Goal: Information Seeking & Learning: Learn about a topic

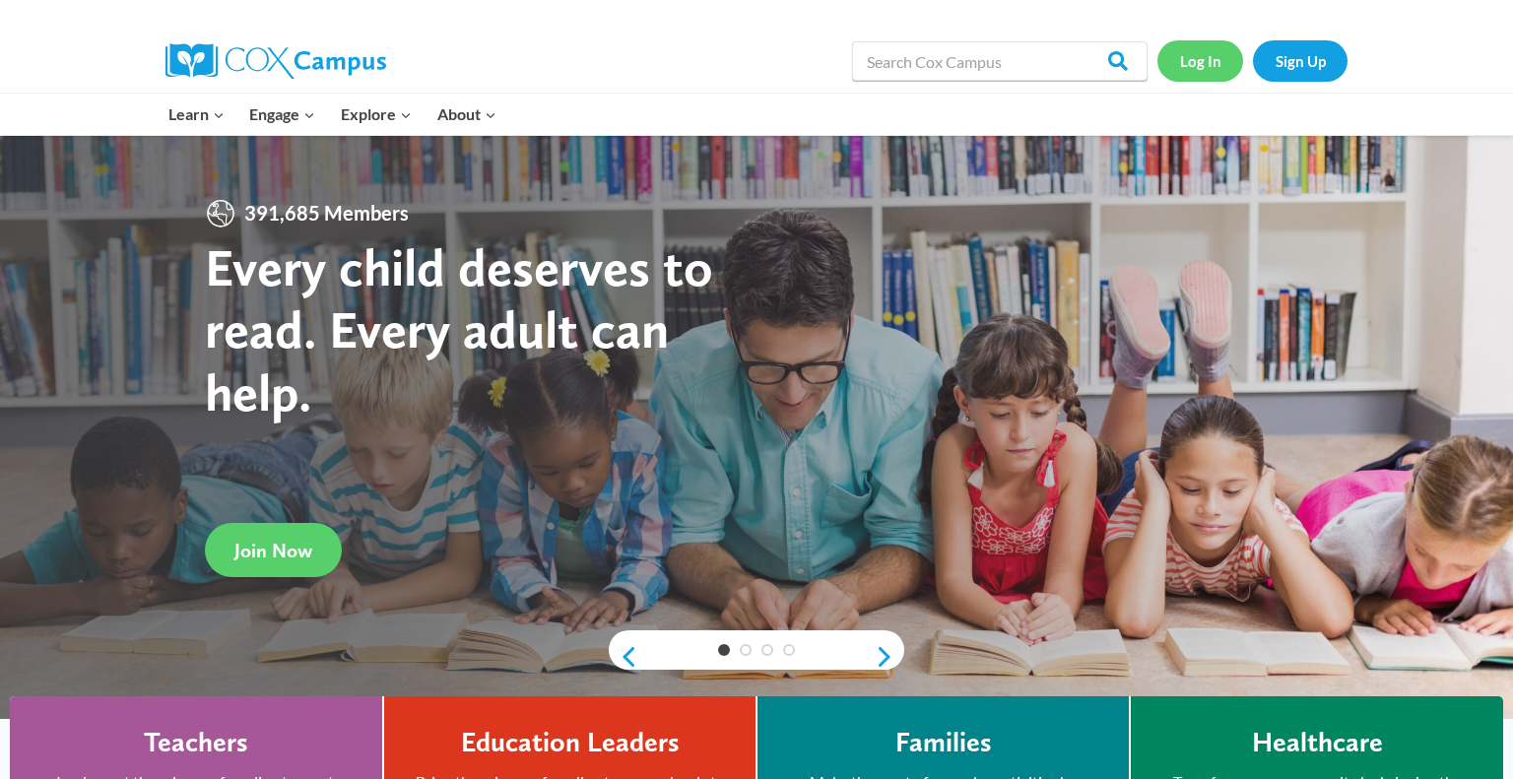
click at [1212, 52] on link "Log In" at bounding box center [1200, 60] width 86 height 40
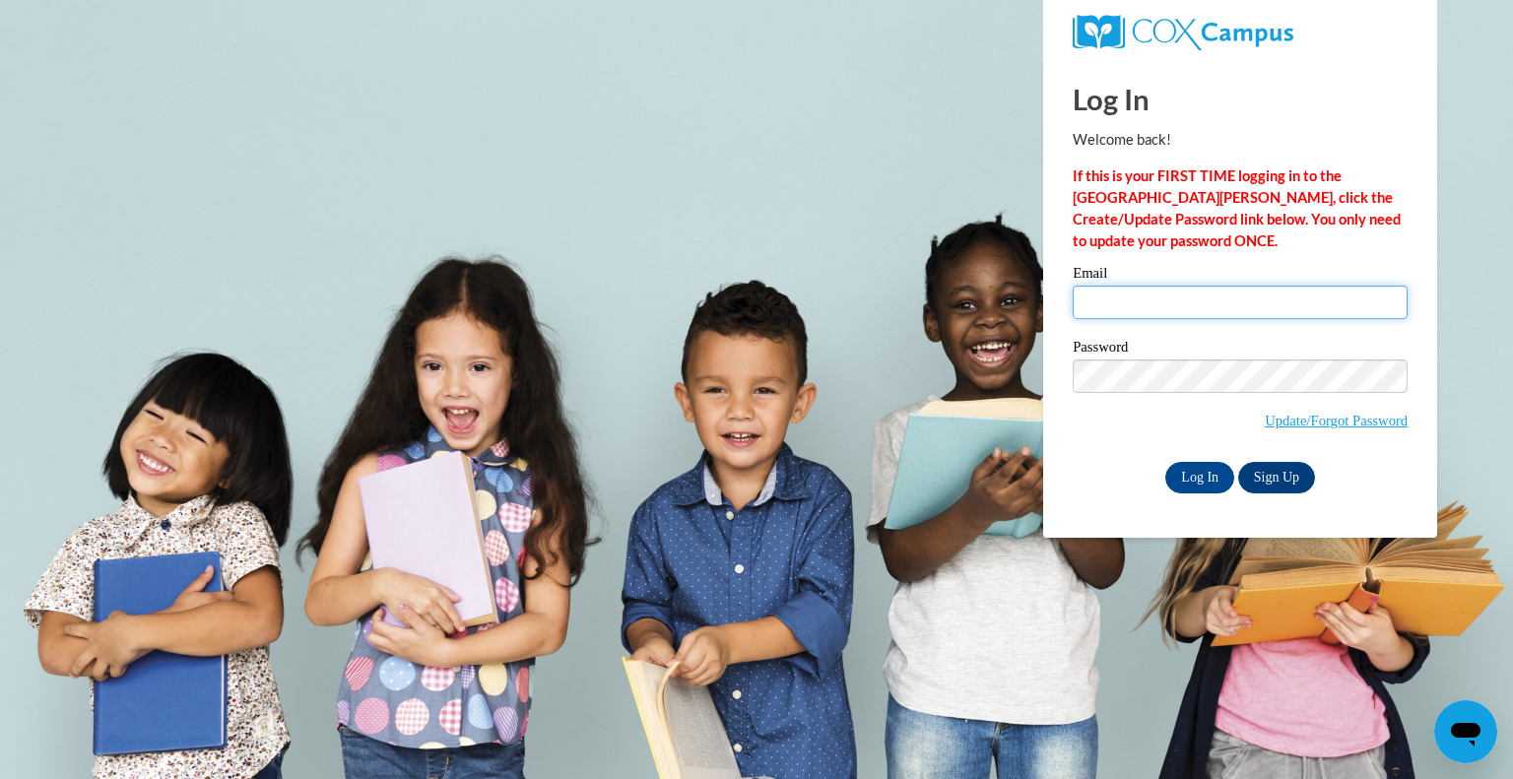
type input "kwade@kewaskumschools.org"
click at [1188, 312] on input "kwade@kewaskumschools.org" at bounding box center [1239, 302] width 335 height 33
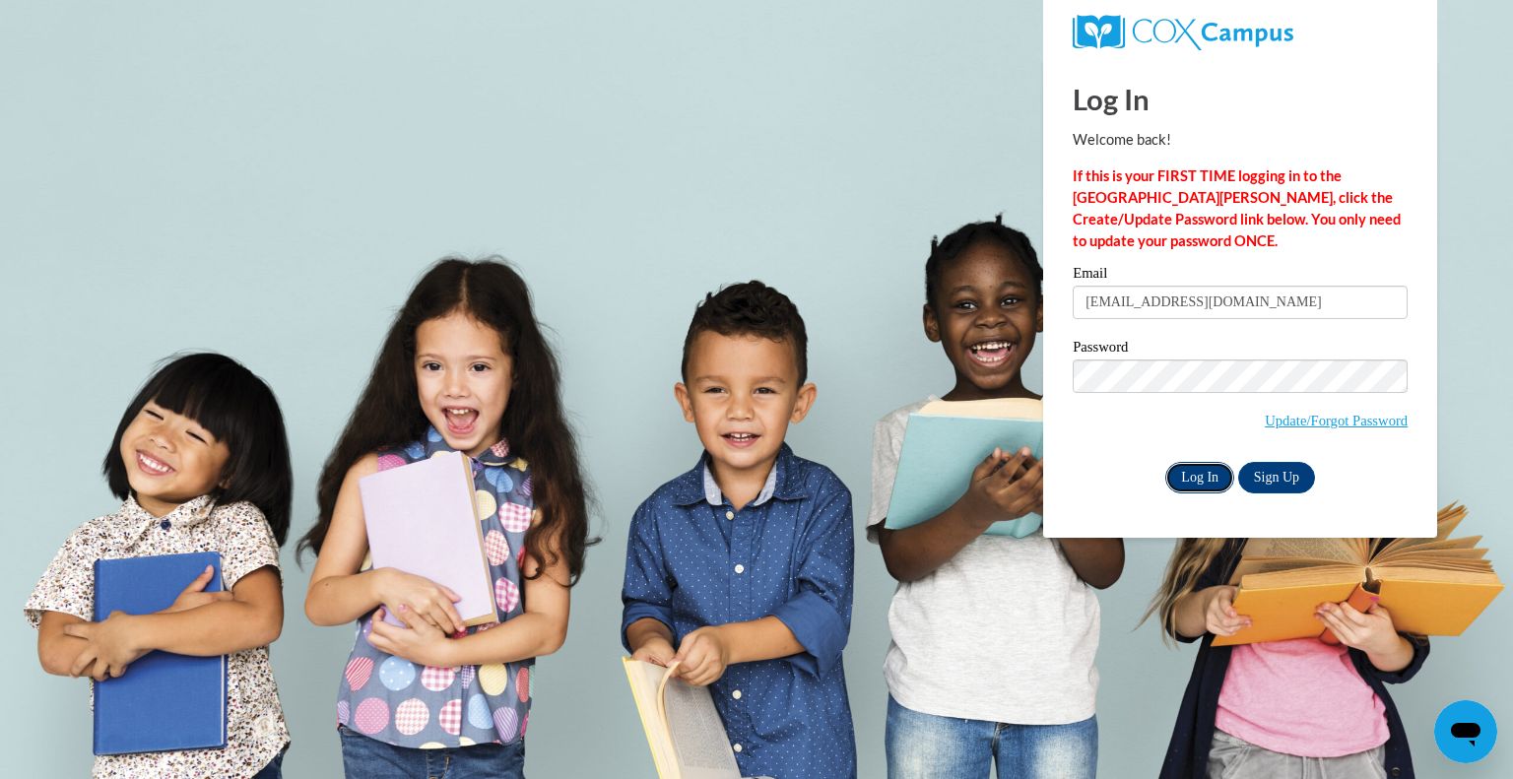
click at [1194, 476] on input "Log In" at bounding box center [1199, 478] width 69 height 32
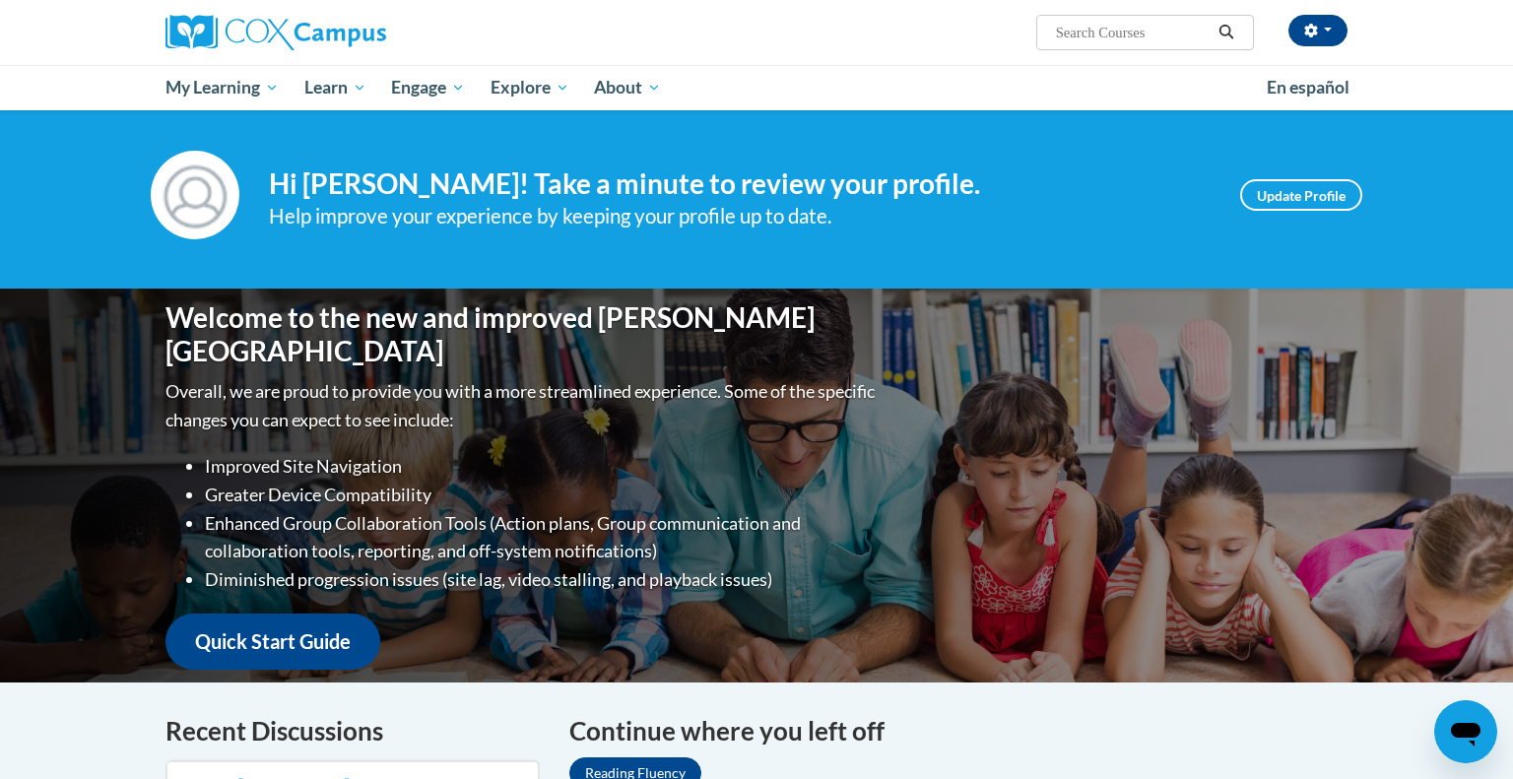
scroll to position [20, 0]
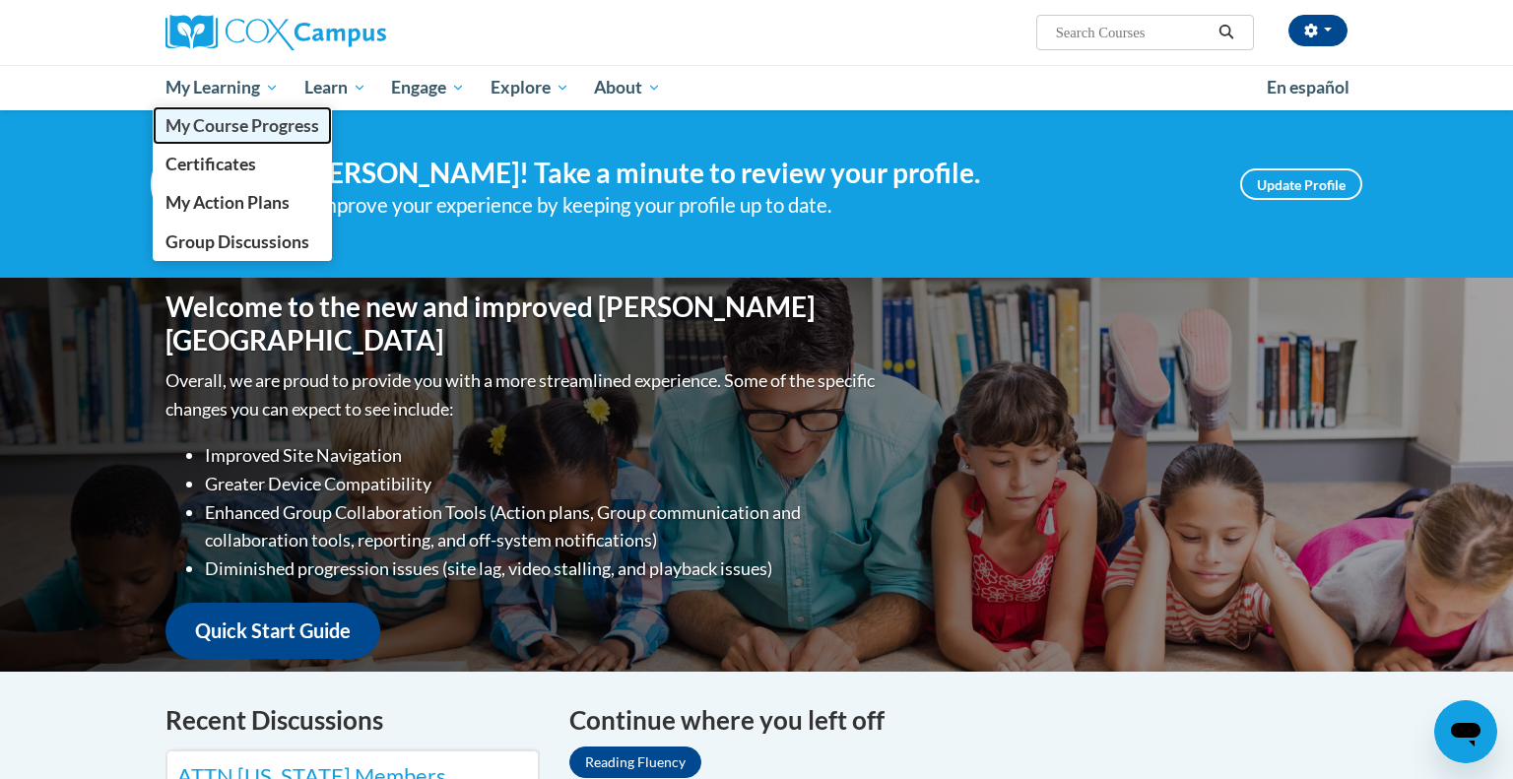
click at [247, 128] on span "My Course Progress" at bounding box center [242, 125] width 154 height 21
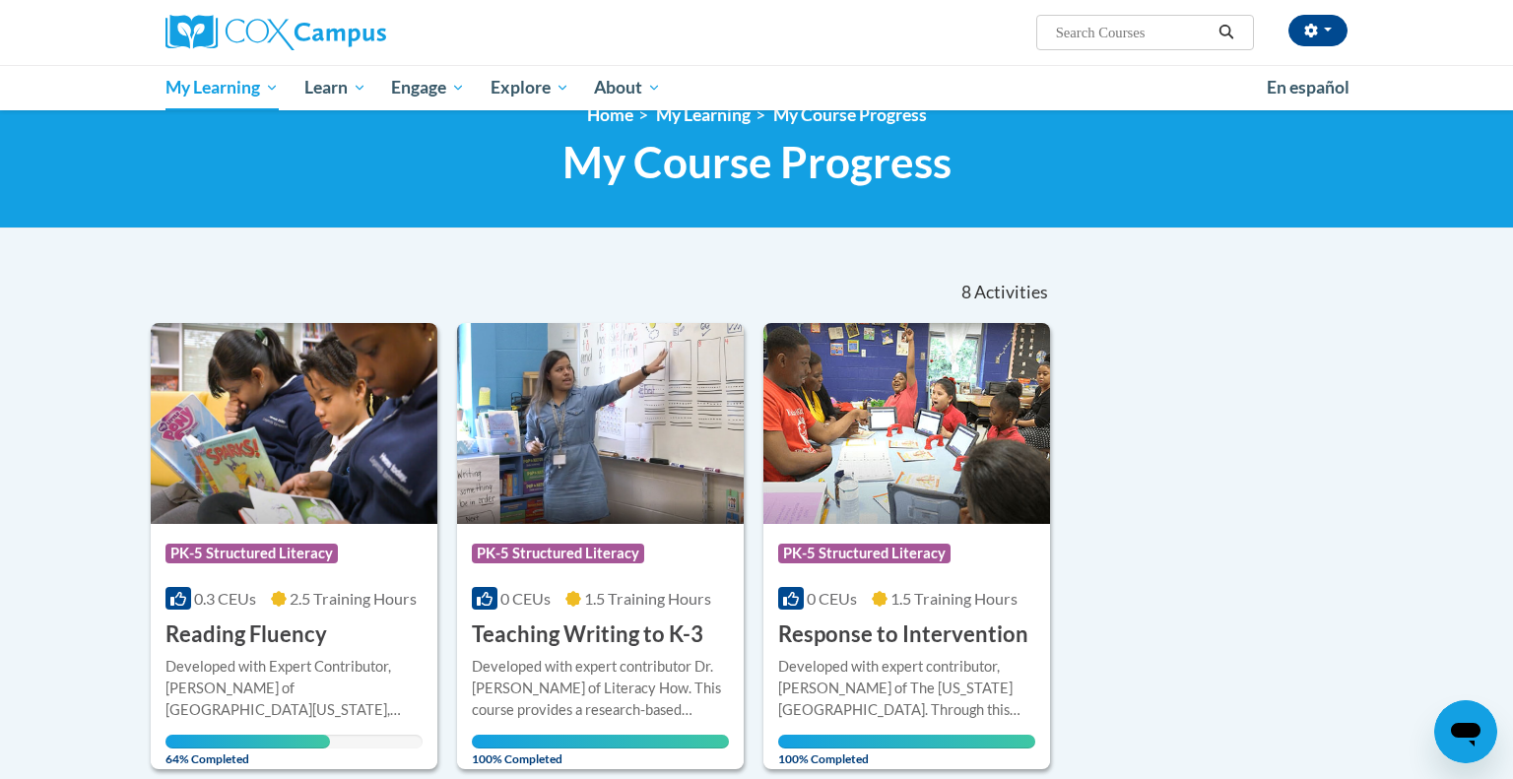
scroll to position [97, 0]
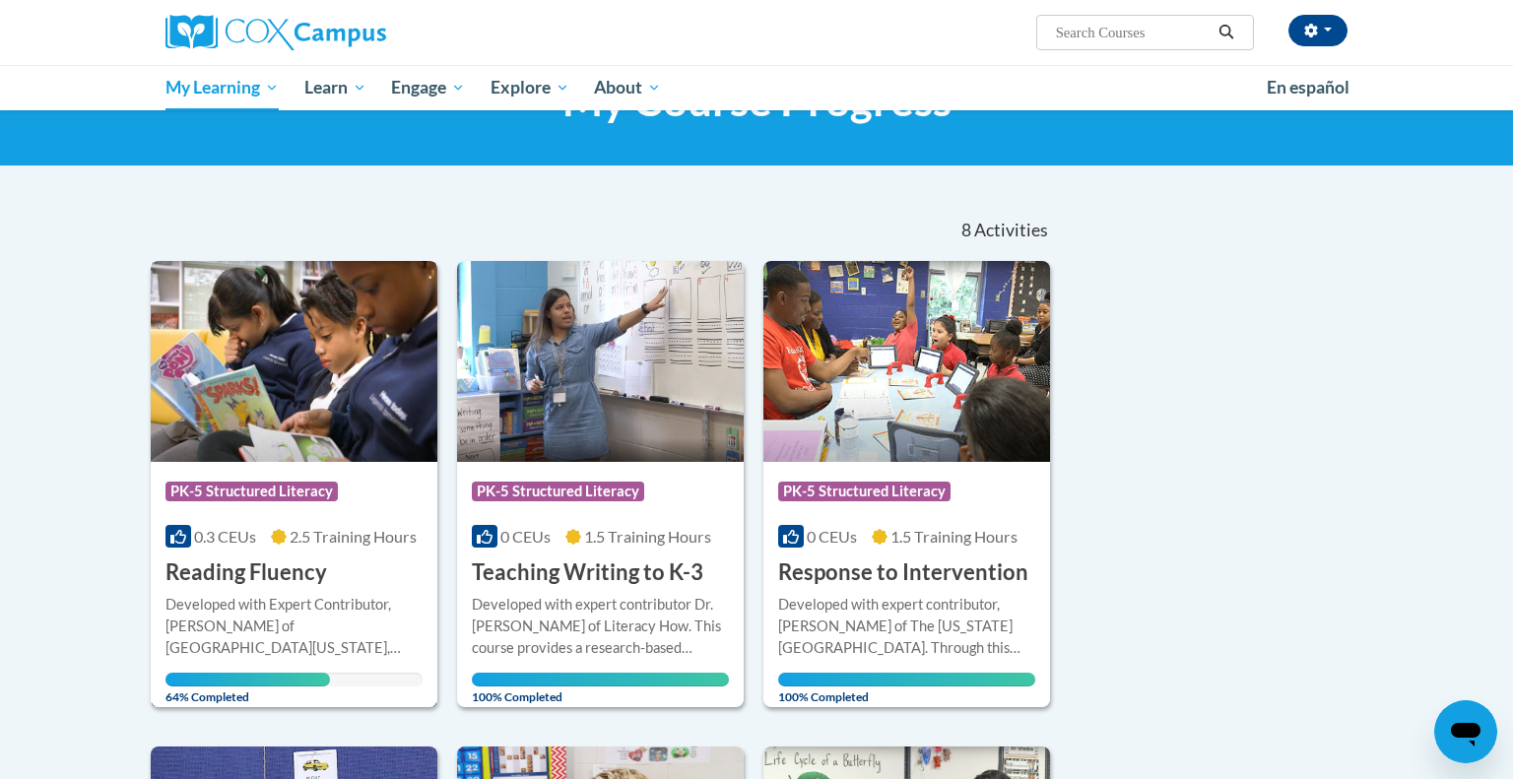
click at [322, 647] on div "Developed with Expert Contributor, Dr. Laura Rhinehart of University California…" at bounding box center [293, 626] width 257 height 65
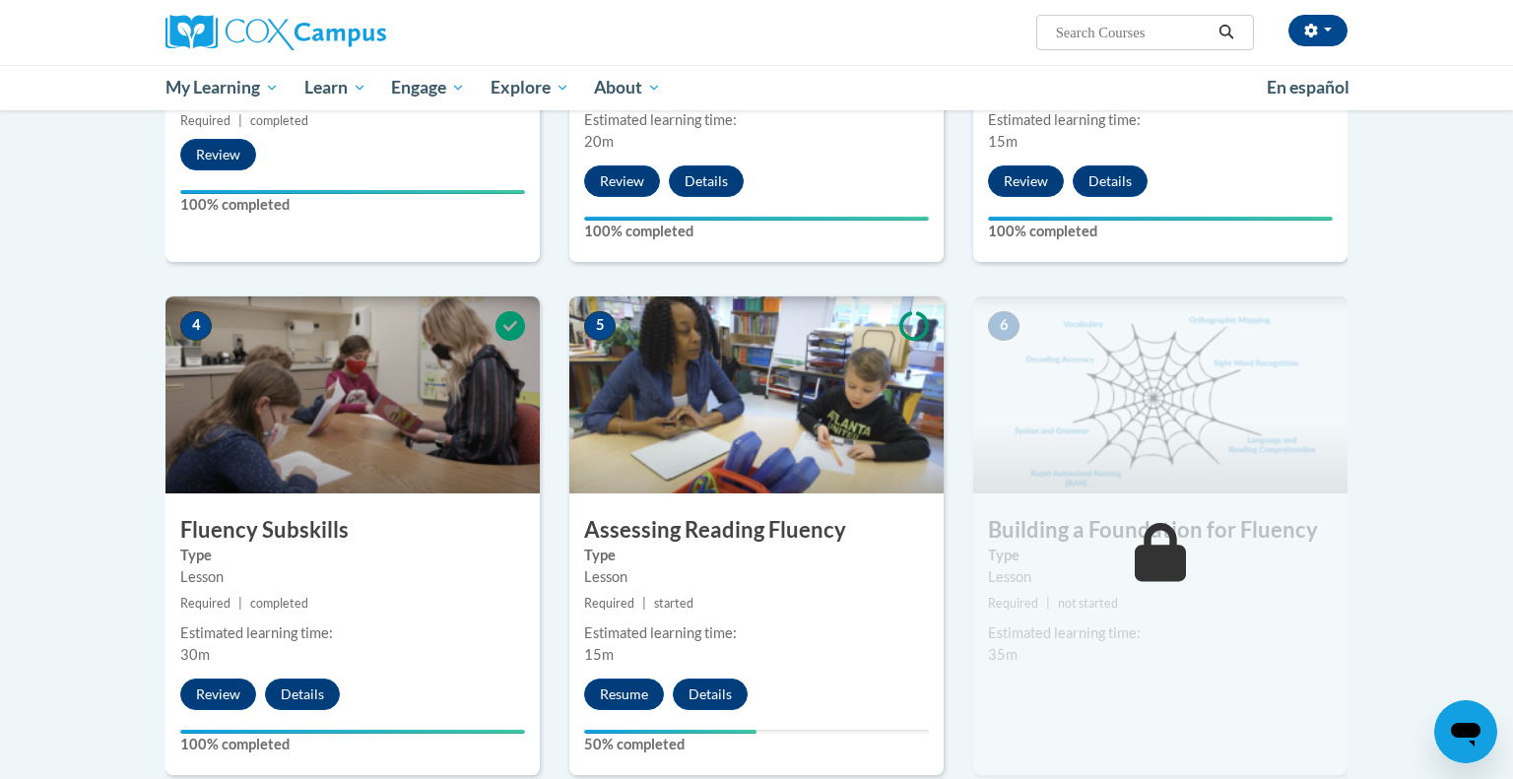
scroll to position [763, 0]
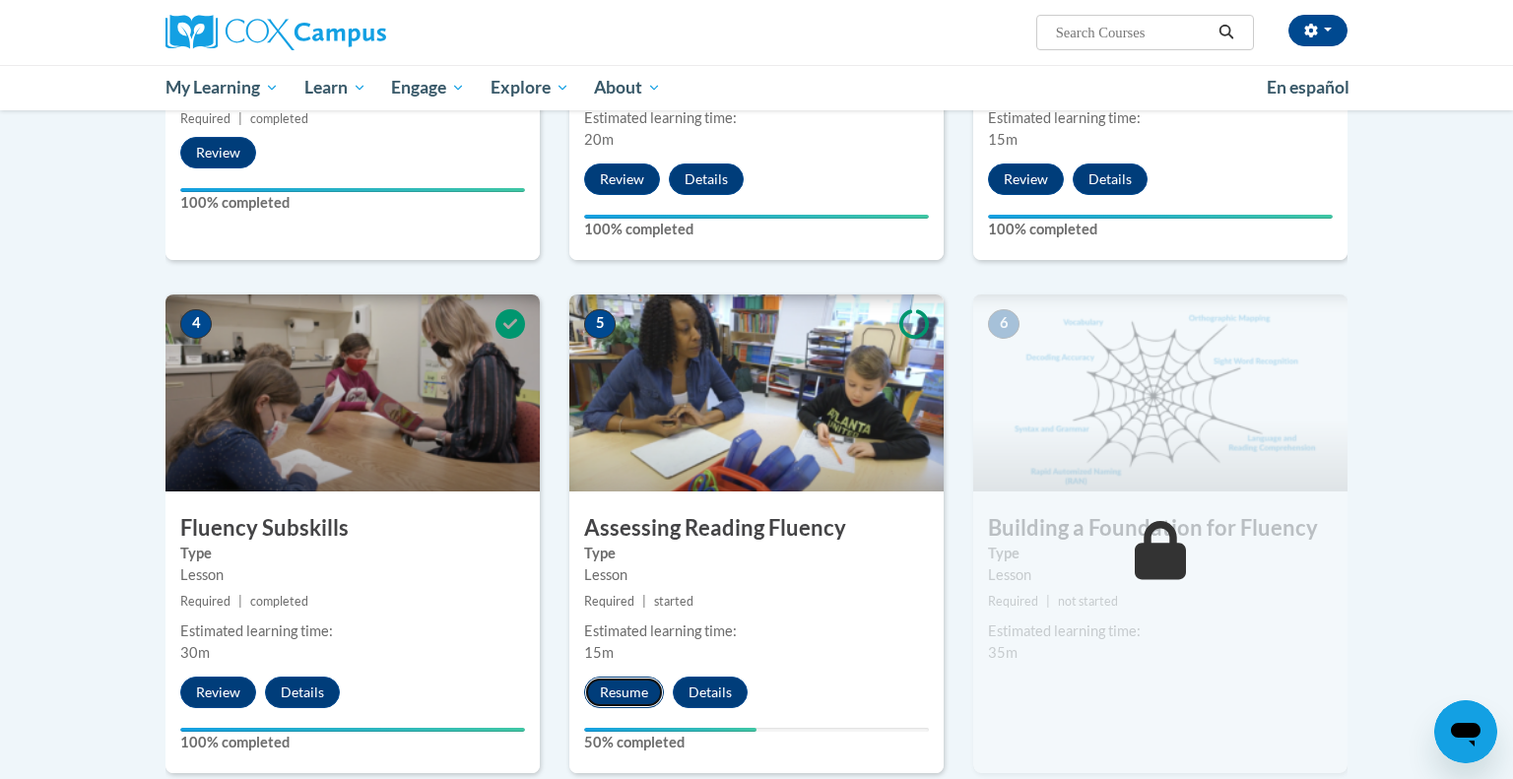
click at [611, 692] on button "Resume" at bounding box center [624, 693] width 80 height 32
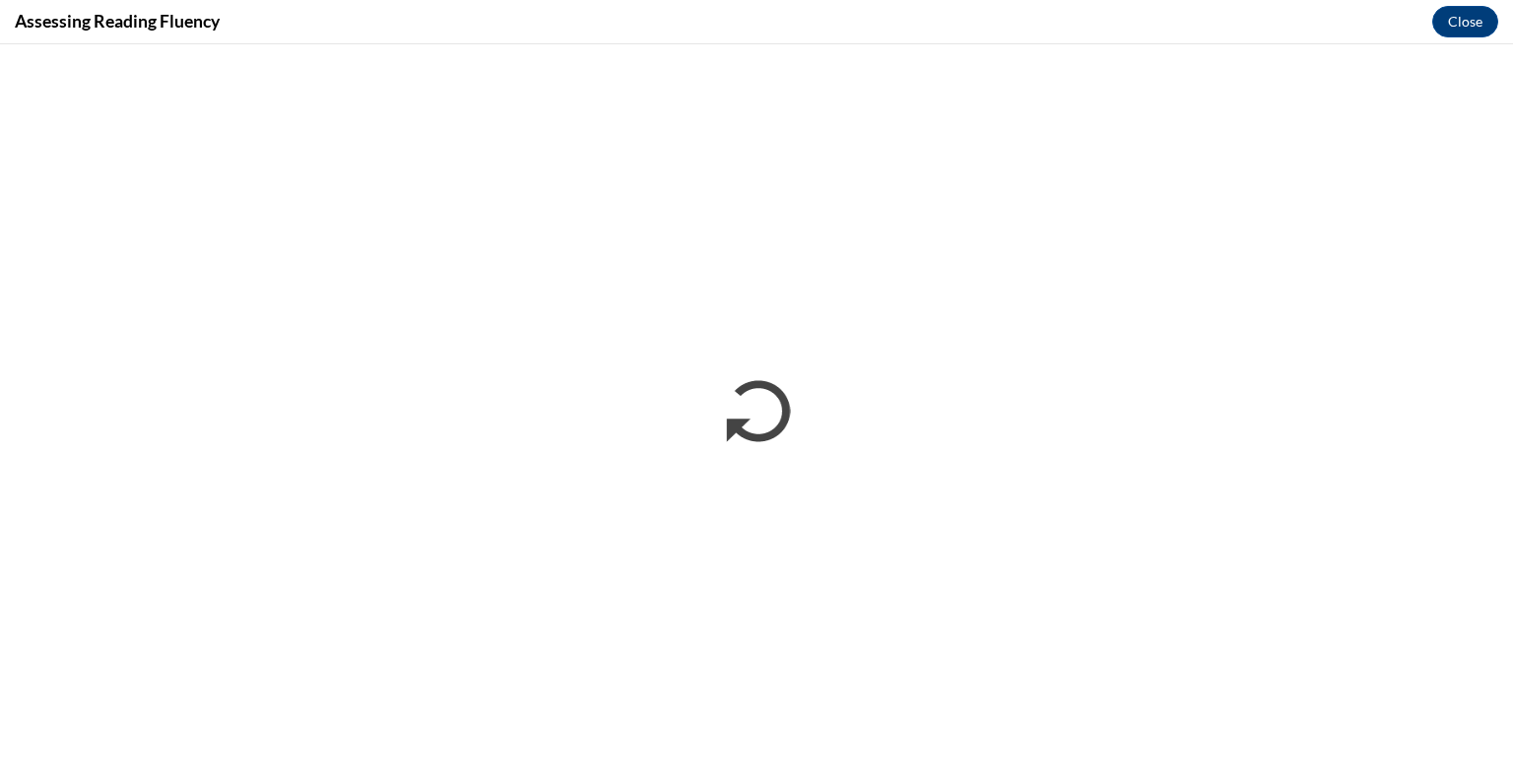
scroll to position [0, 0]
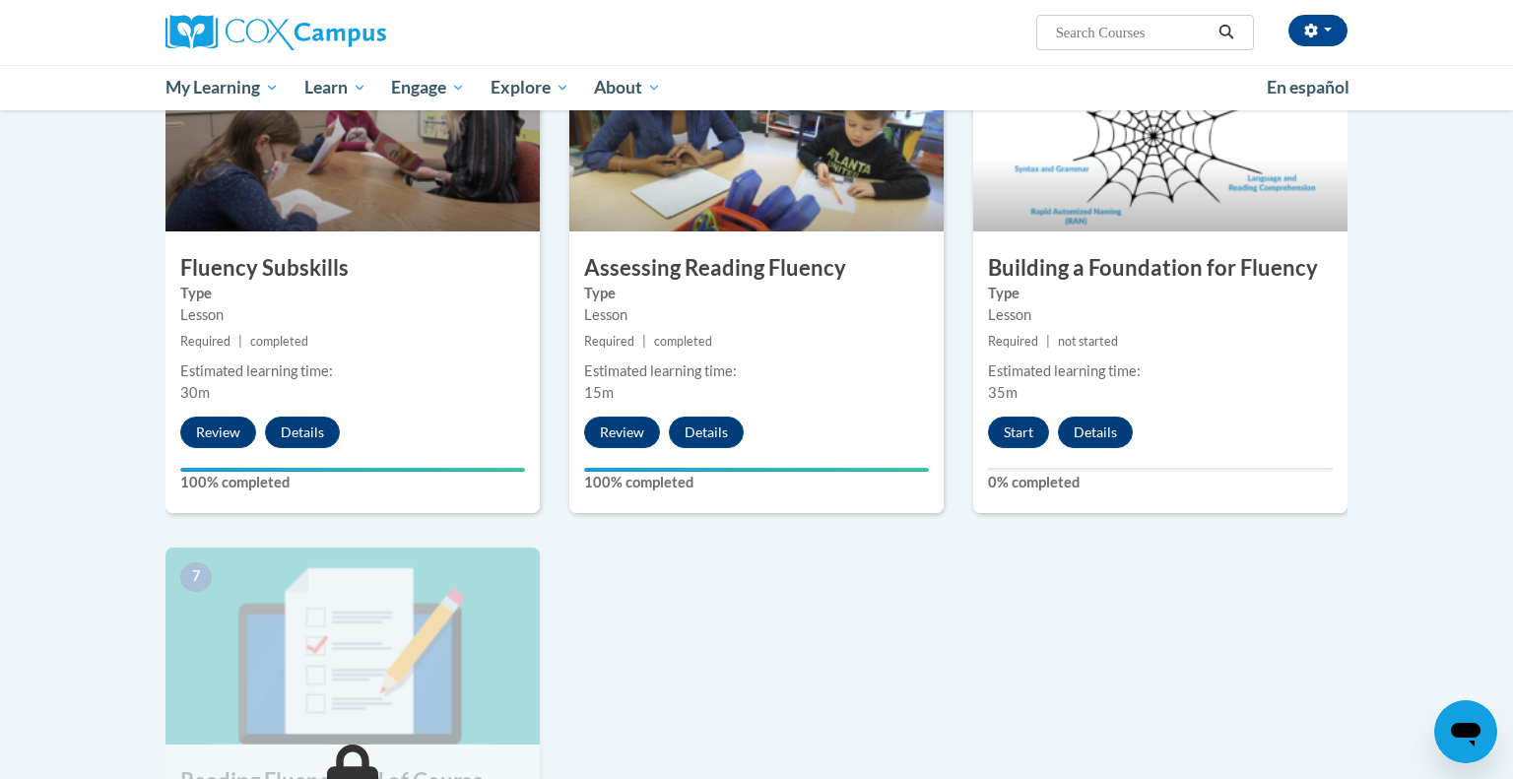
scroll to position [1075, 0]
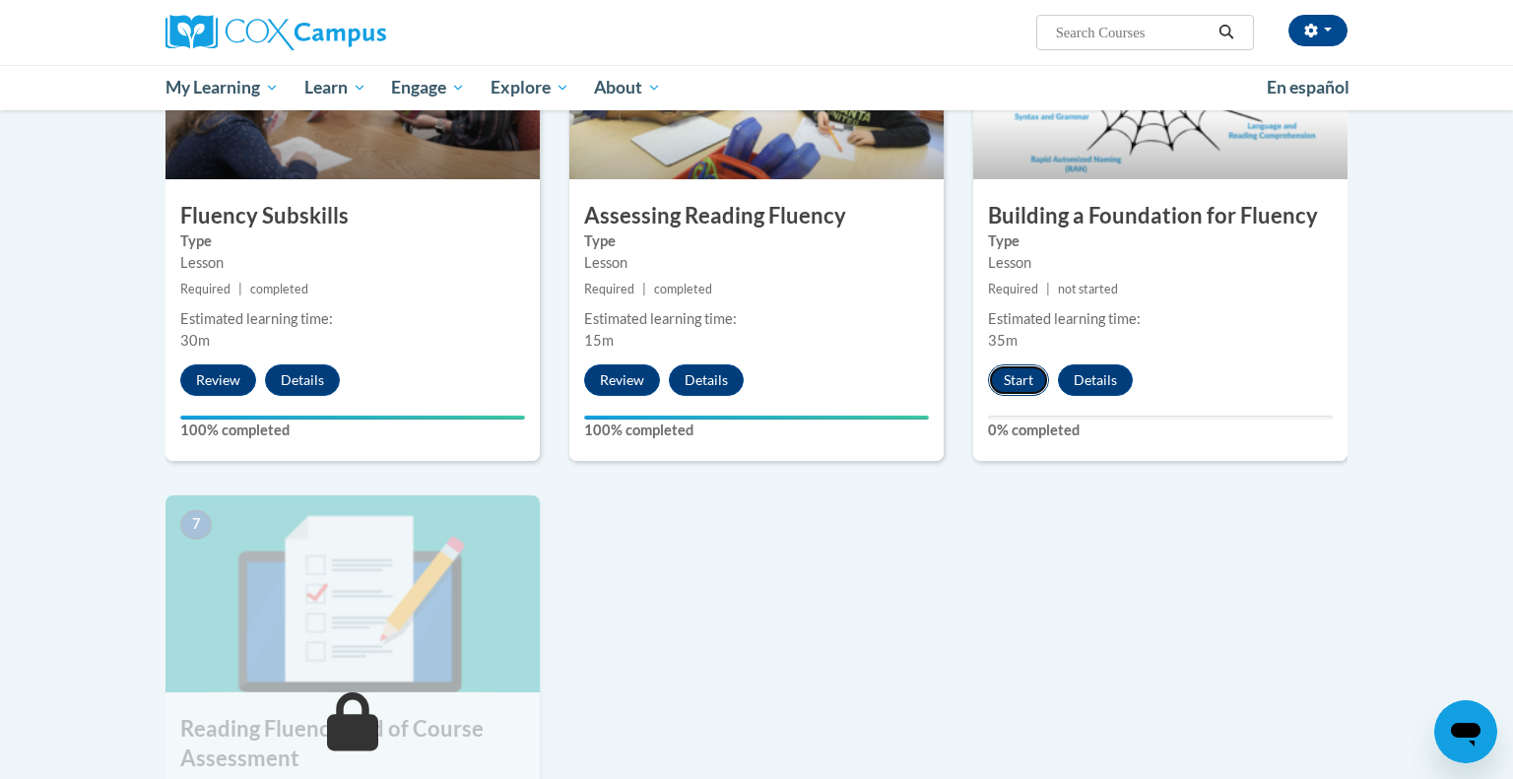
click at [1034, 374] on button "Start" at bounding box center [1018, 380] width 61 height 32
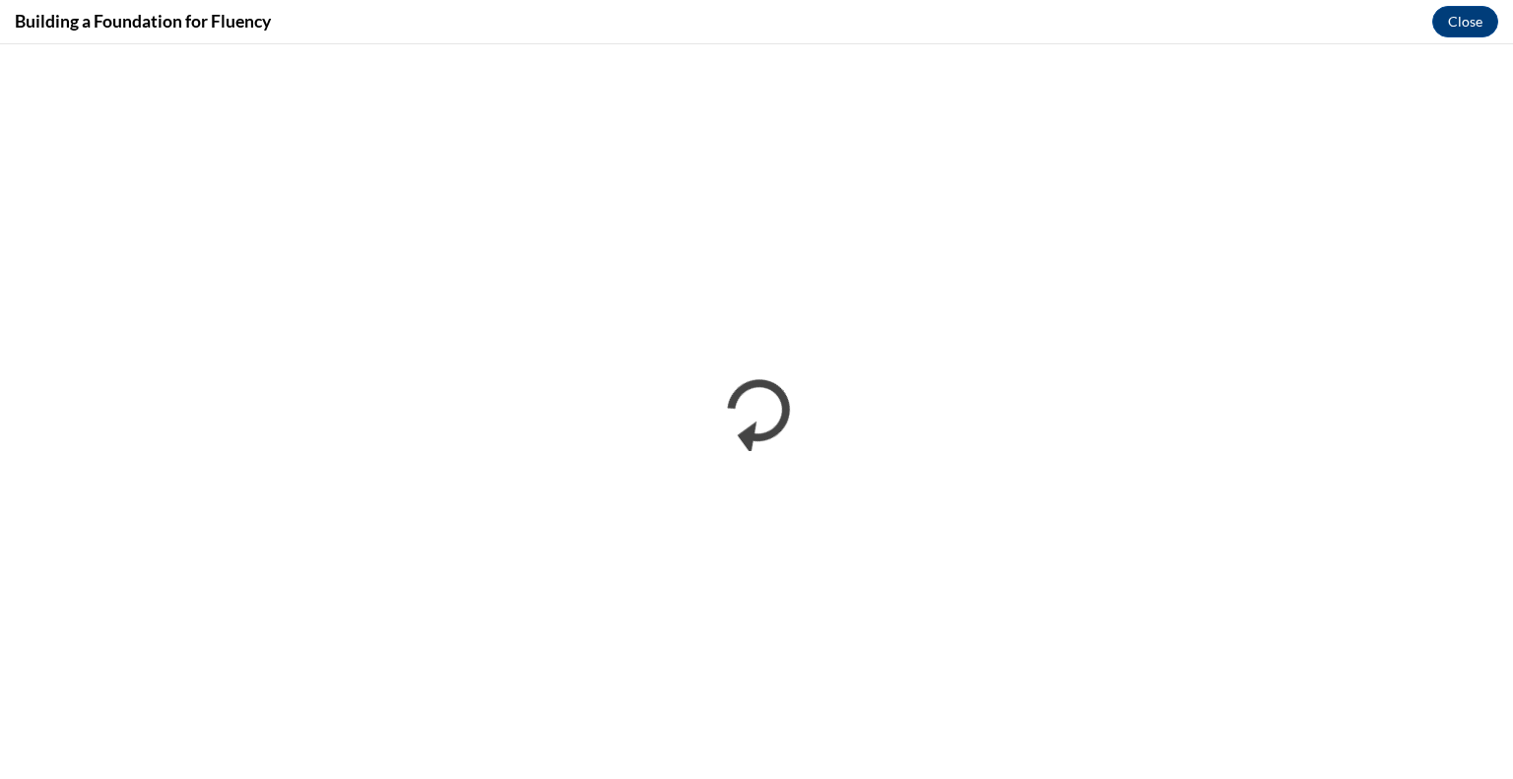
scroll to position [0, 0]
